Goal: Task Accomplishment & Management: Use online tool/utility

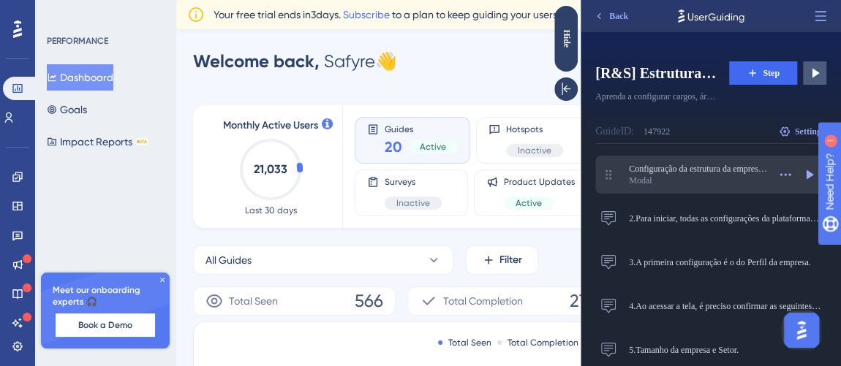
click at [701, 181] on div "Modal" at bounding box center [698, 181] width 139 height 12
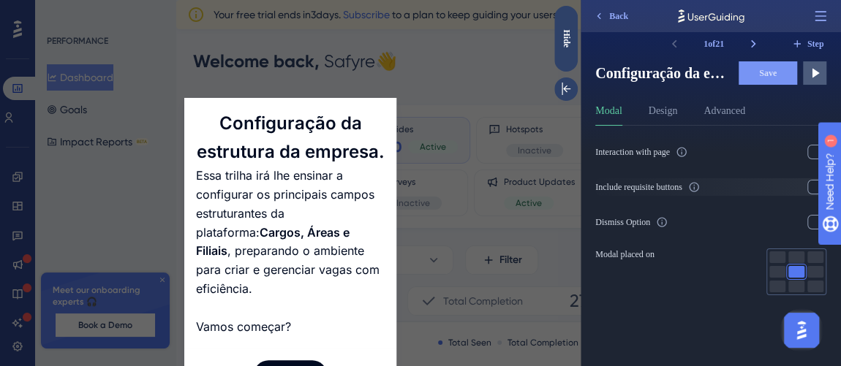
scroll to position [34, 0]
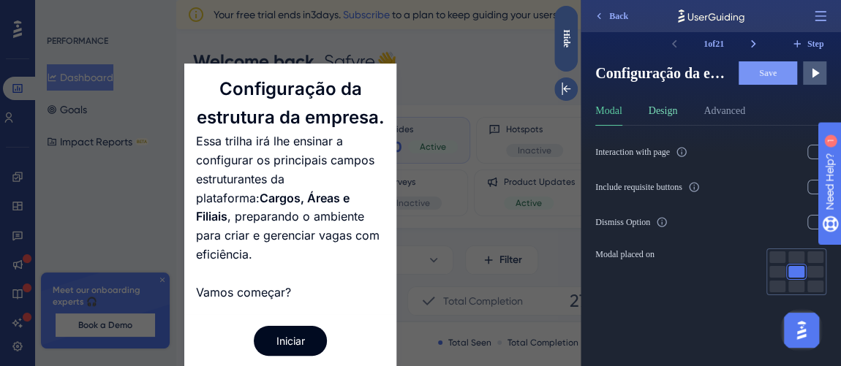
click at [678, 110] on button "Design" at bounding box center [663, 113] width 29 height 23
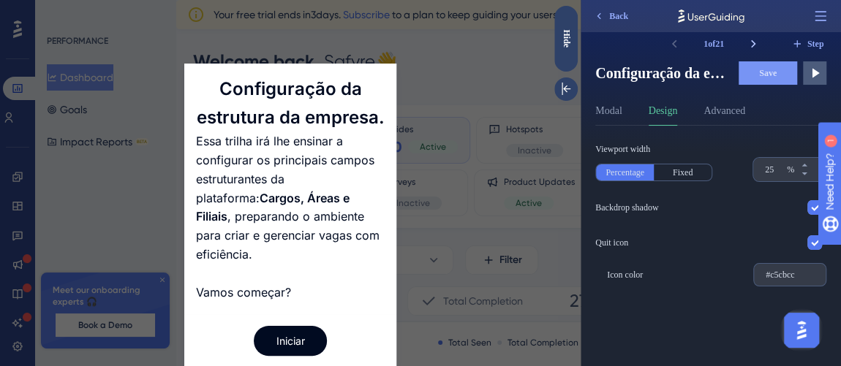
click at [748, 42] on icon at bounding box center [753, 44] width 15 height 15
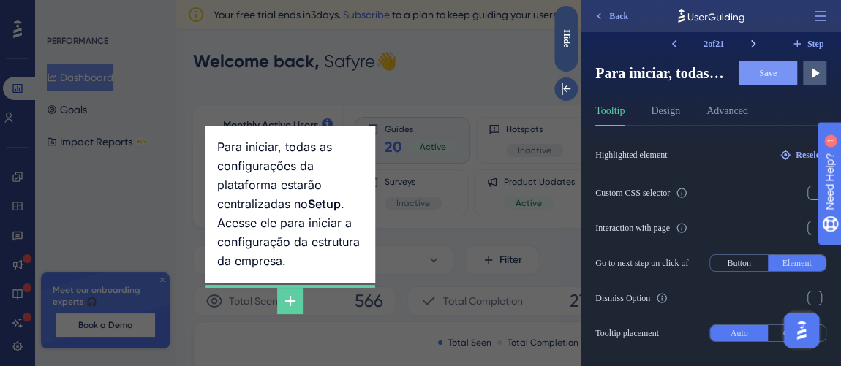
scroll to position [0, 0]
click at [679, 107] on button "Design" at bounding box center [665, 113] width 29 height 23
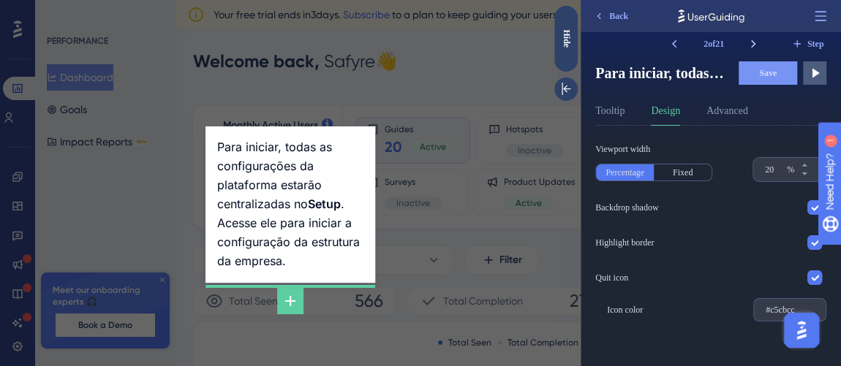
click at [755, 37] on icon at bounding box center [753, 44] width 15 height 15
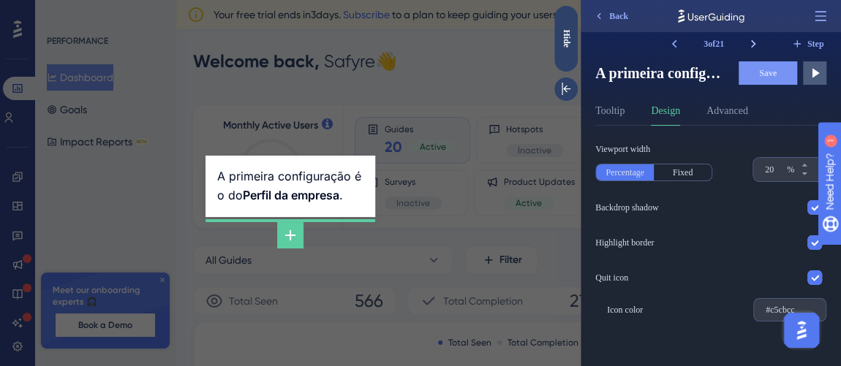
click at [754, 39] on icon at bounding box center [753, 44] width 15 height 15
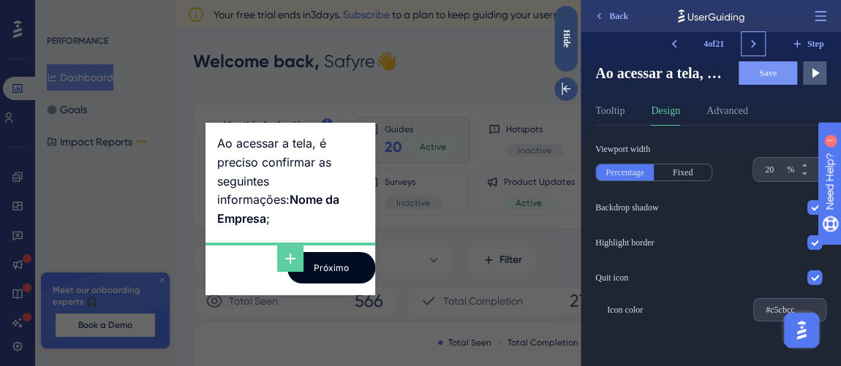
click at [754, 39] on icon at bounding box center [753, 44] width 15 height 15
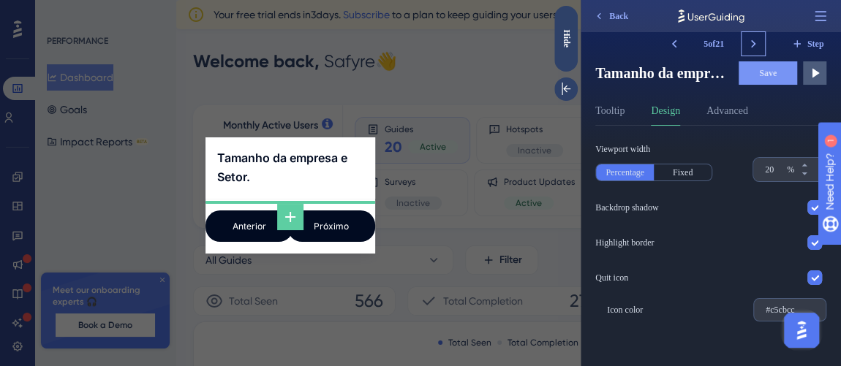
click at [754, 39] on icon at bounding box center [753, 44] width 15 height 15
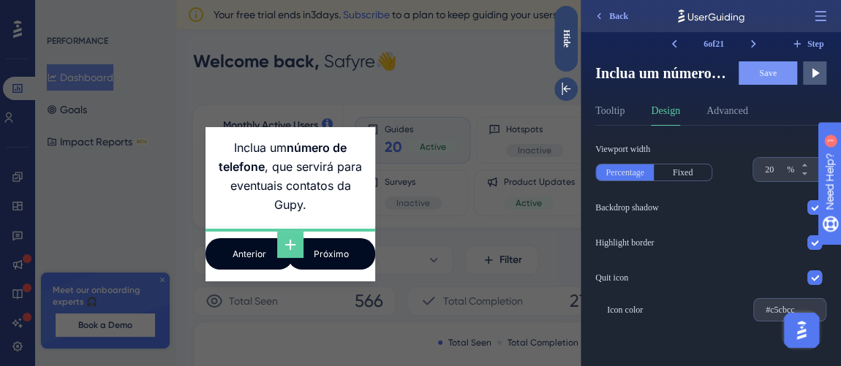
click at [628, 109] on div "Tooltip Design Advanced" at bounding box center [710, 113] width 231 height 23
click at [622, 110] on button "Tooltip" at bounding box center [609, 113] width 29 height 23
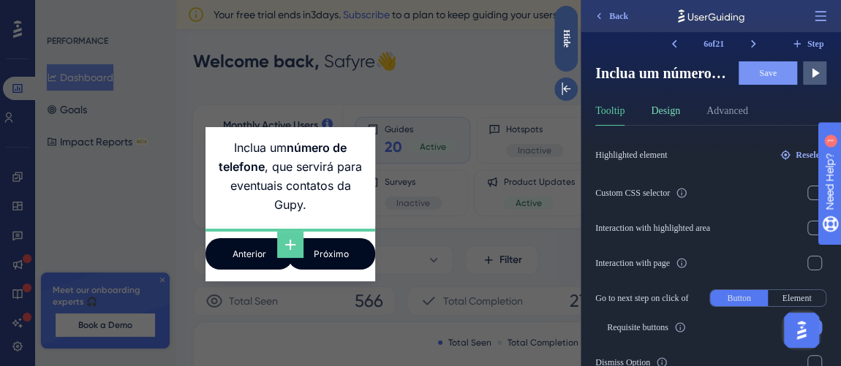
click at [673, 112] on button "Design" at bounding box center [665, 113] width 29 height 23
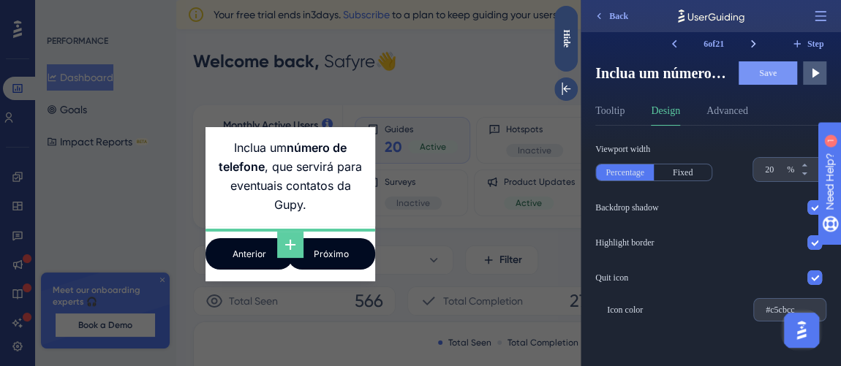
click at [749, 44] on icon at bounding box center [753, 44] width 15 height 15
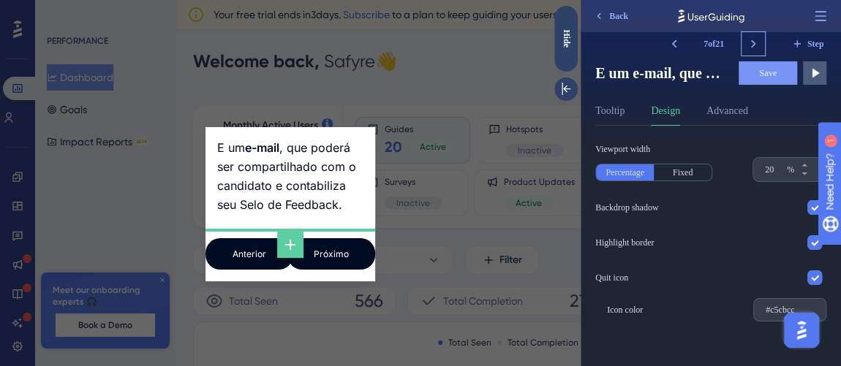
click at [749, 44] on icon at bounding box center [753, 44] width 15 height 15
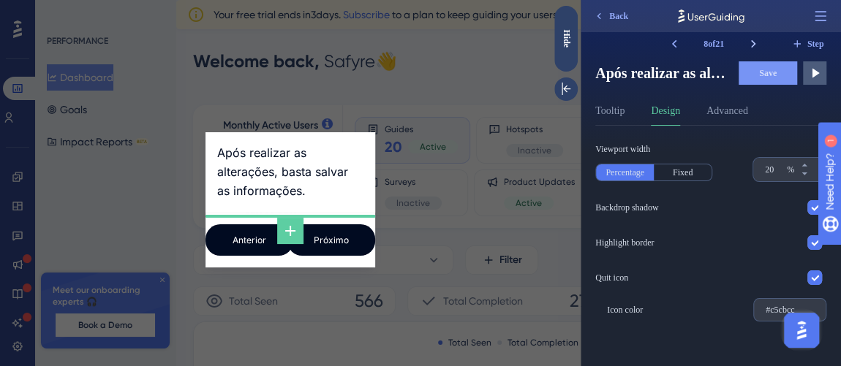
click at [749, 44] on icon at bounding box center [753, 44] width 15 height 15
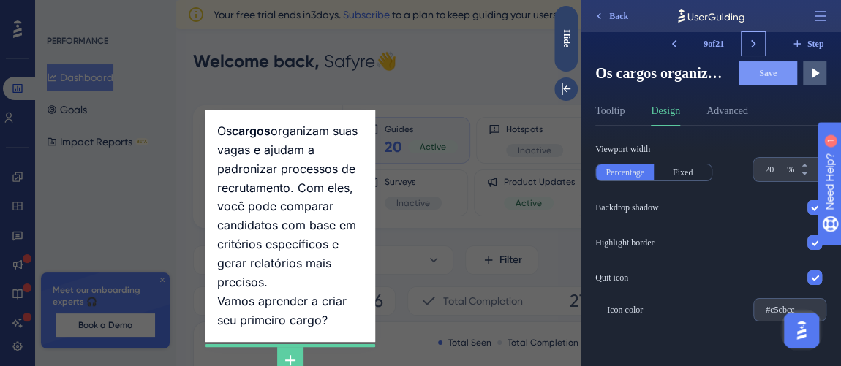
scroll to position [7, 0]
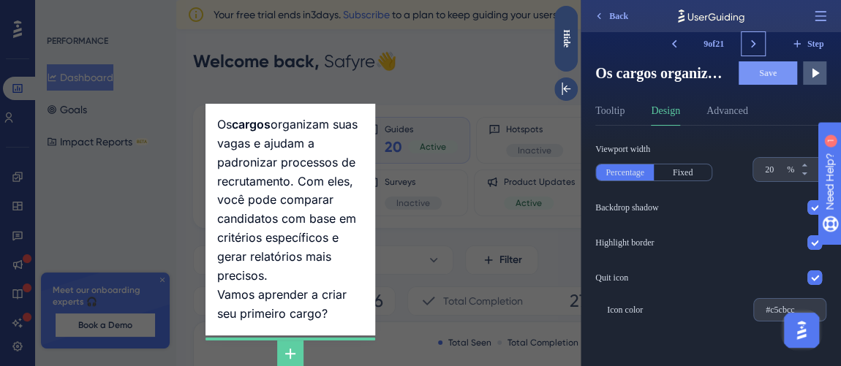
click at [749, 44] on icon at bounding box center [753, 44] width 15 height 15
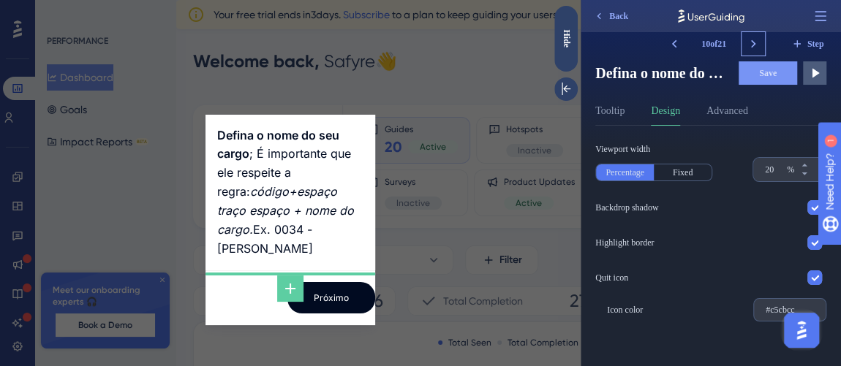
click at [749, 44] on icon at bounding box center [753, 44] width 15 height 15
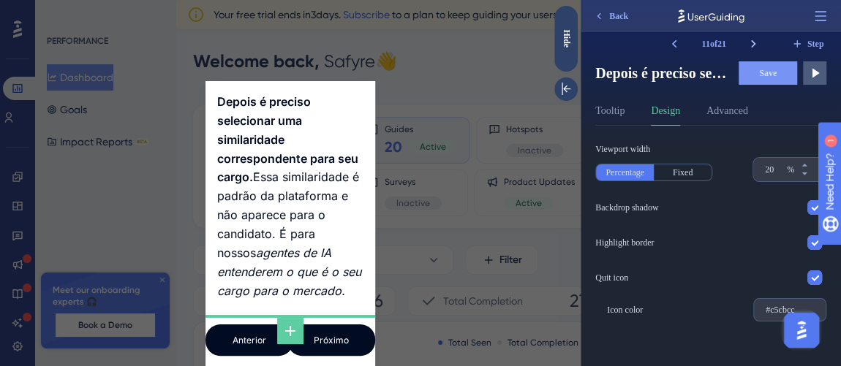
click at [749, 44] on icon at bounding box center [753, 44] width 15 height 15
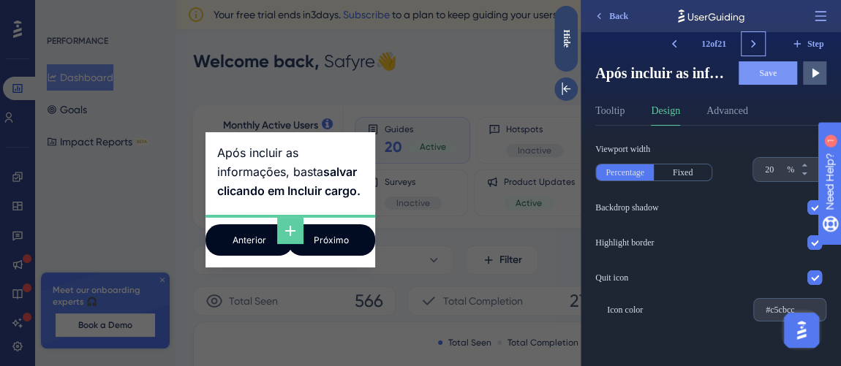
click at [749, 44] on icon at bounding box center [753, 44] width 15 height 15
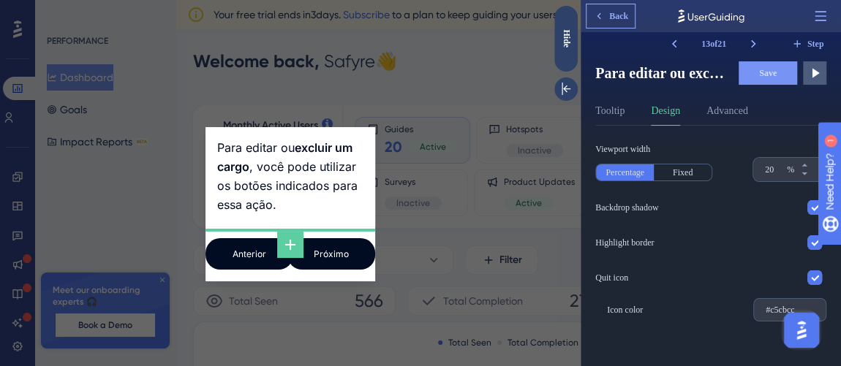
click at [600, 14] on icon at bounding box center [599, 16] width 12 height 12
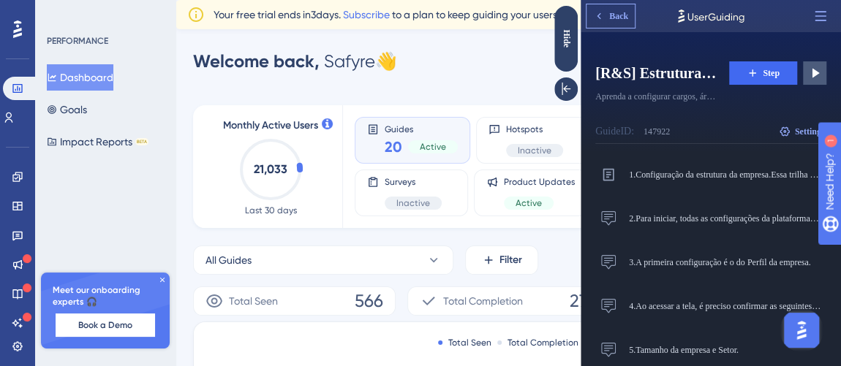
click at [600, 14] on icon at bounding box center [599, 16] width 12 height 12
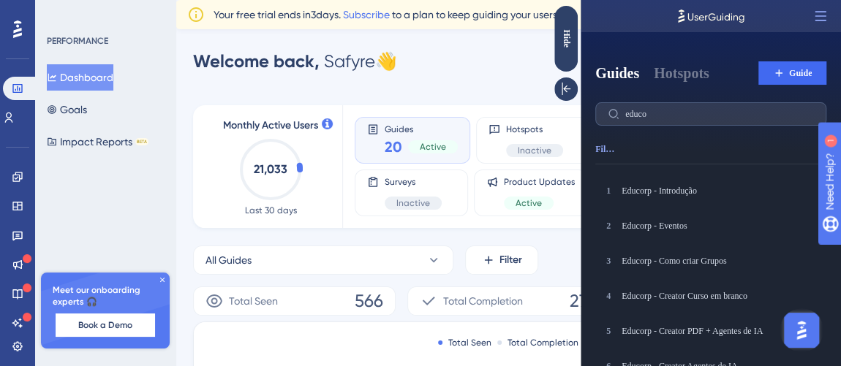
click at [600, 14] on div at bounding box center [711, 16] width 260 height 32
